Goal: Task Accomplishment & Management: Complete application form

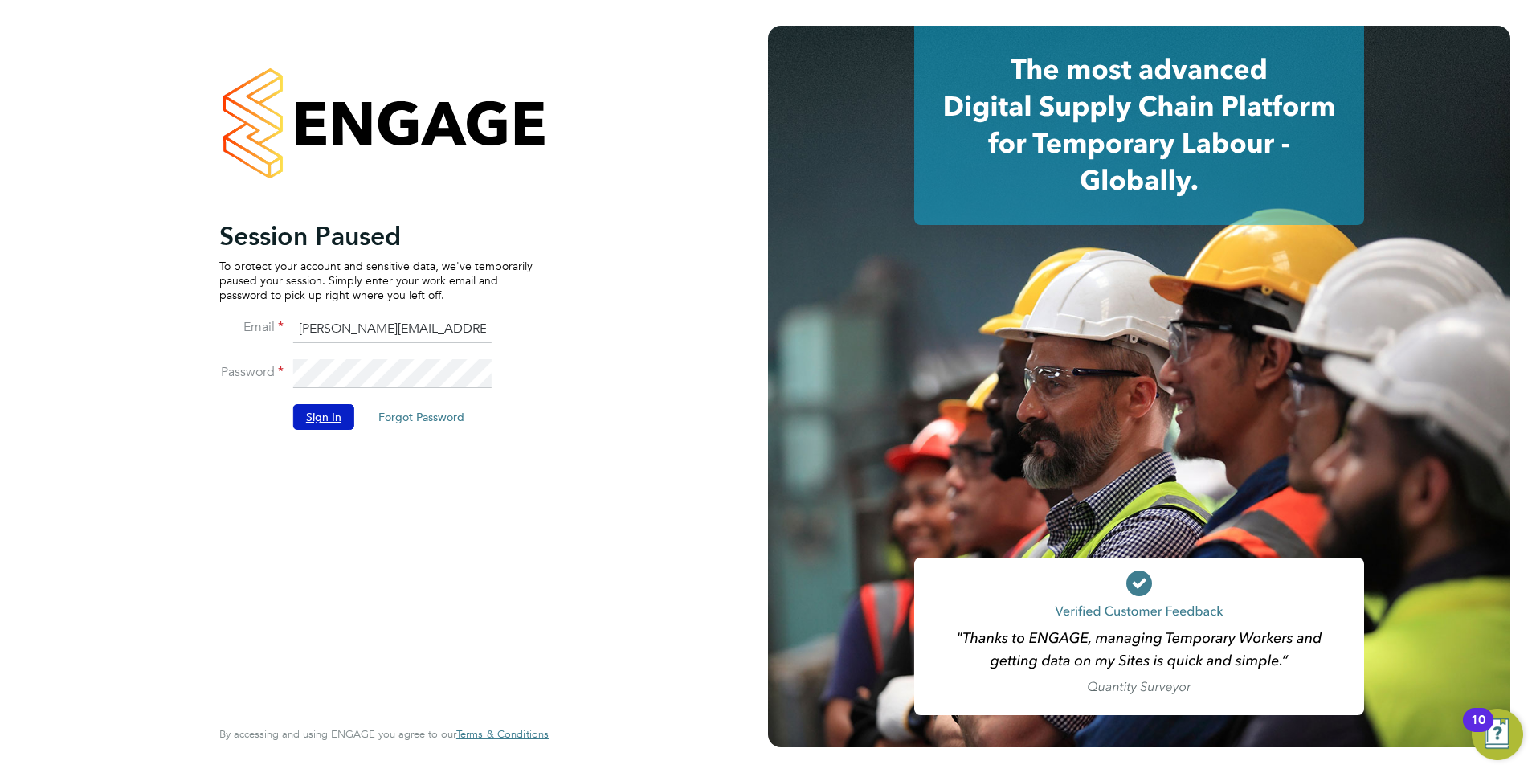
click at [321, 409] on button "Sign In" at bounding box center [323, 417] width 61 height 26
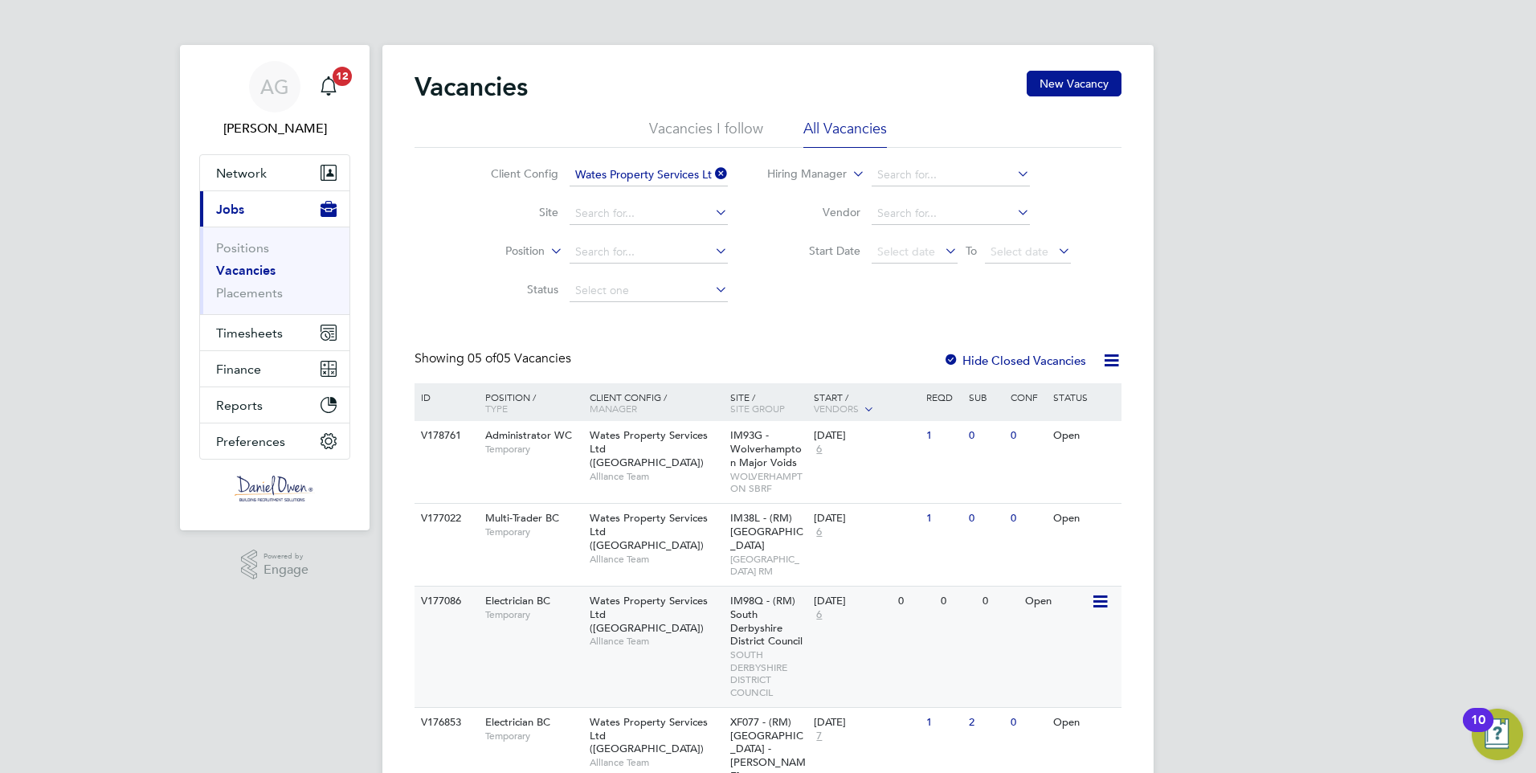
scroll to position [210, 0]
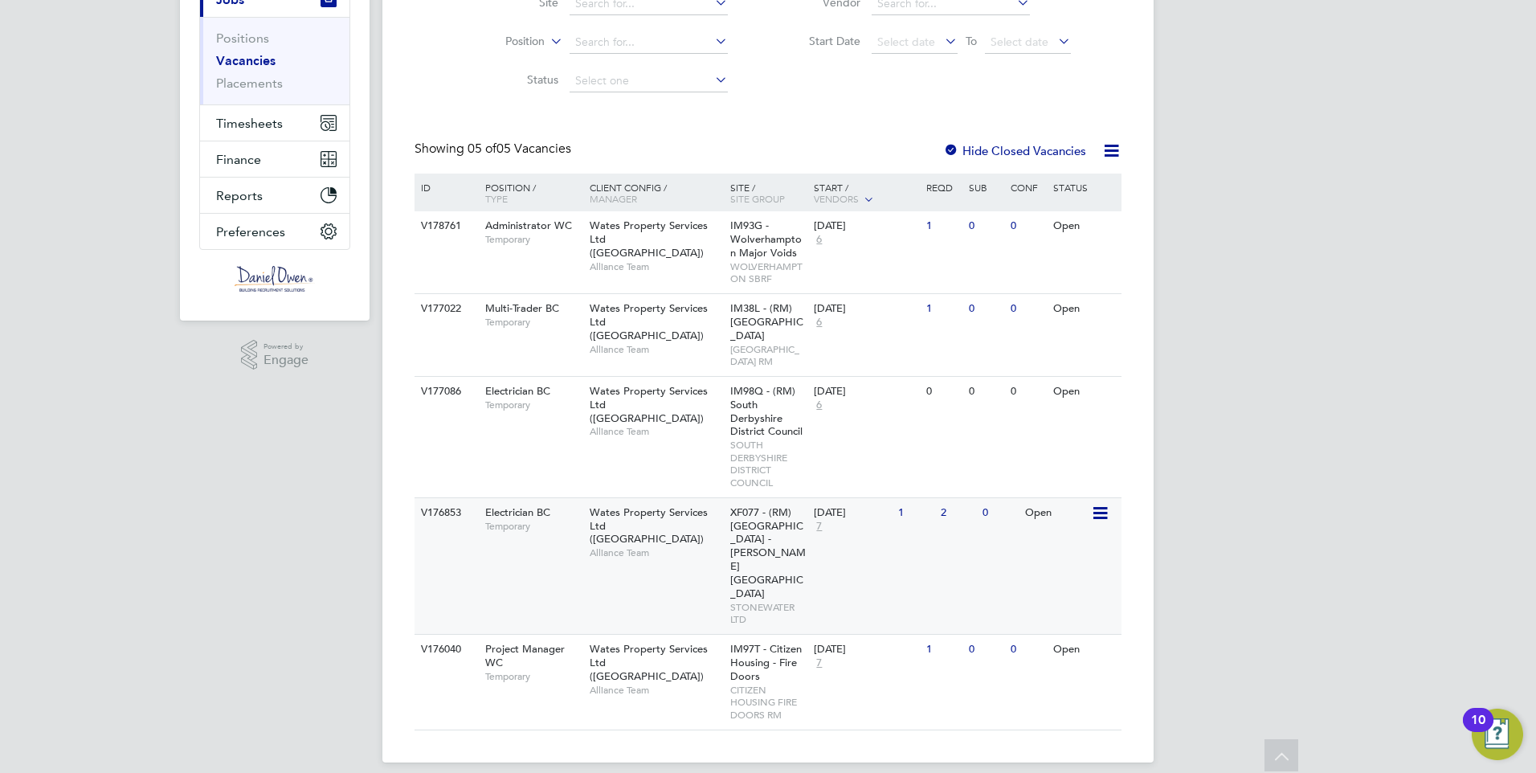
click at [722, 564] on div "Wates Property Services Ltd (Central & North) Alliance Team" at bounding box center [656, 532] width 141 height 69
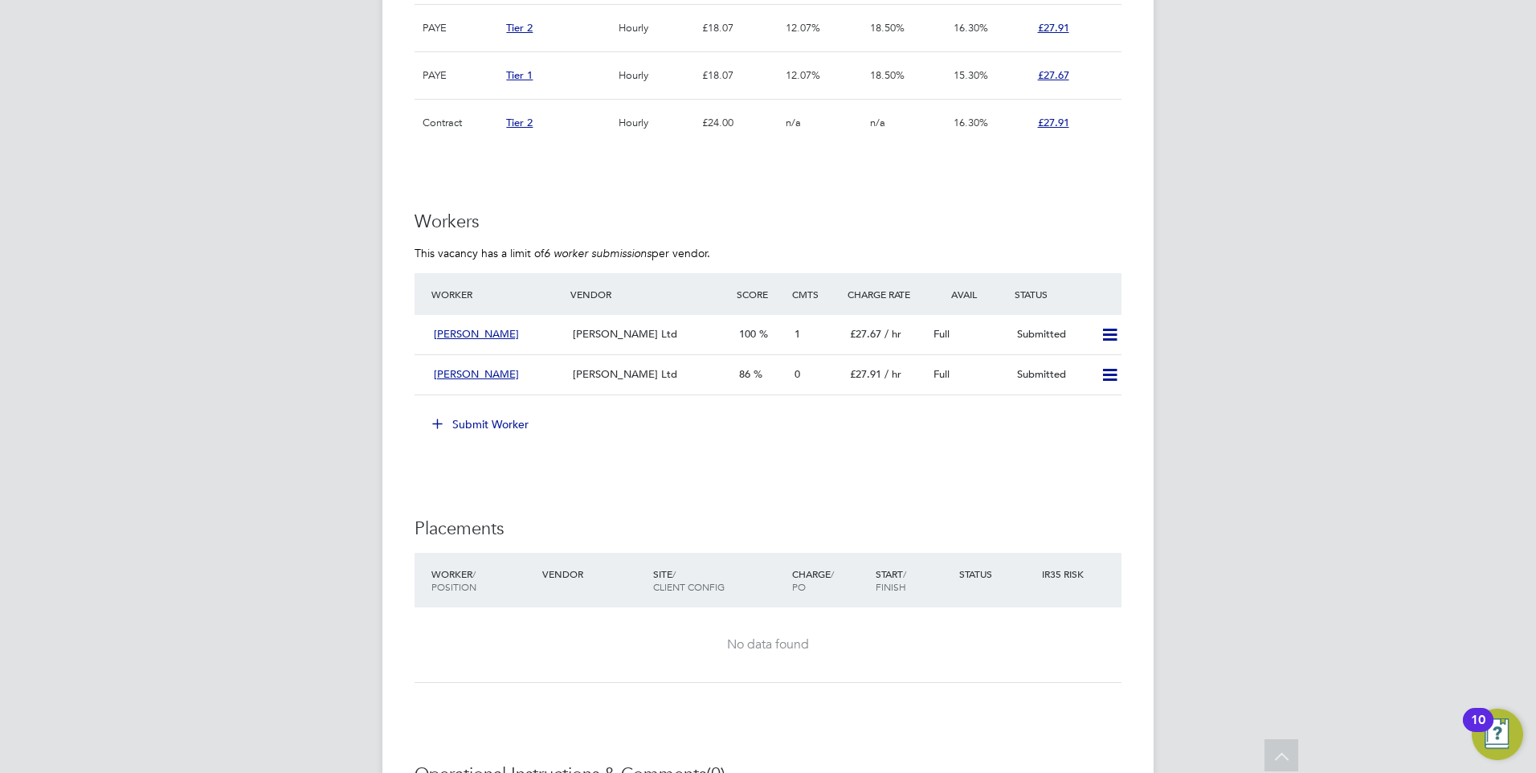
scroll to position [1125, 0]
